Goal: Task Accomplishment & Management: Manage account settings

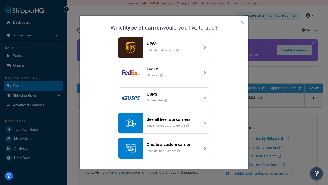
click at [173, 69] on header "FedEx" at bounding box center [174, 68] width 54 height 5
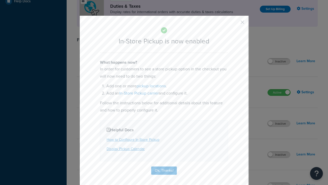
click at [235, 23] on button "button" at bounding box center [234, 23] width 1 height 1
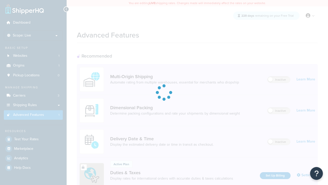
scroll to position [166, 0]
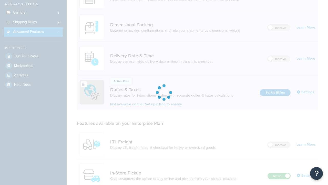
click at [279, 173] on label "Active" at bounding box center [279, 176] width 23 height 6
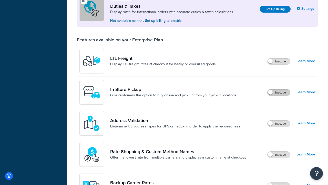
scroll to position [156, 0]
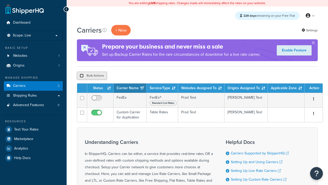
click at [82, 76] on input "checkbox" at bounding box center [82, 76] width 4 height 4
checkbox input "true"
click at [0, 0] on button "Delete" at bounding box center [0, 0] width 0 height 0
